Goal: Information Seeking & Learning: Learn about a topic

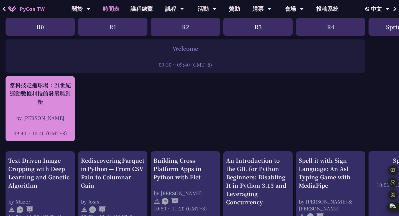
scroll to position [124, 0]
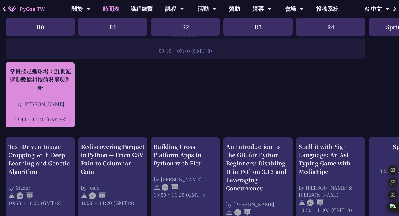
click at [54, 110] on div at bounding box center [40, 111] width 64 height 8
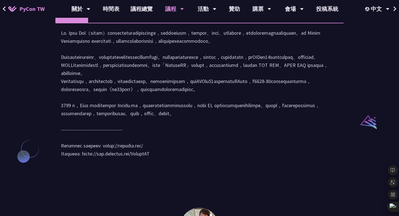
scroll to position [530, 0]
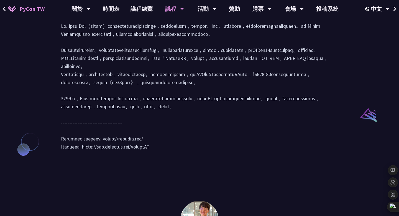
scroll to position [124, 0]
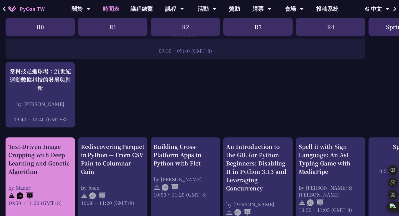
click at [49, 161] on div "Text-Driven Image Cropping with Deep Learning and Genetic Algorithm" at bounding box center [40, 158] width 64 height 33
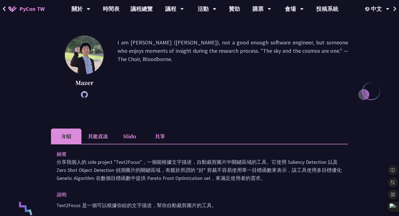
scroll to position [69, 0]
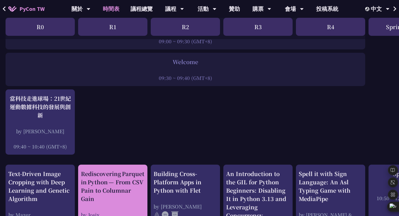
scroll to position [97, 0]
